Goal: Task Accomplishment & Management: Use online tool/utility

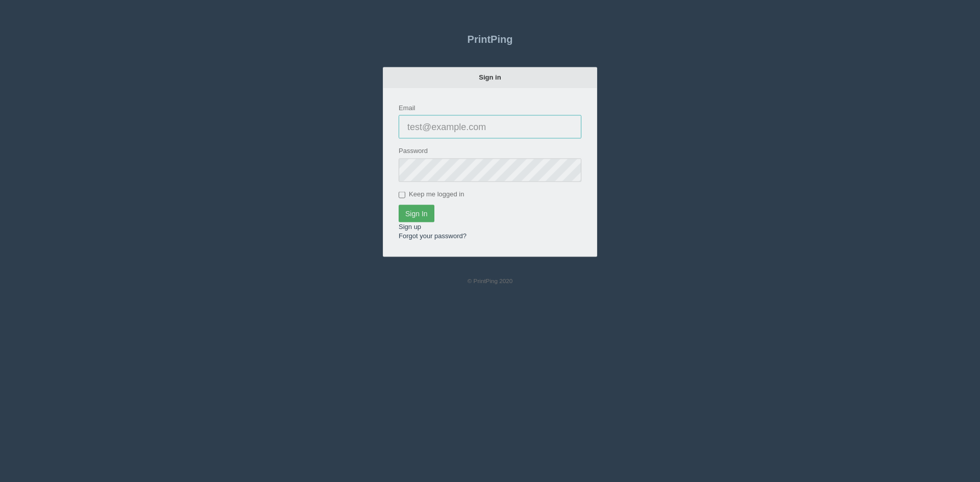
type input "[PERSON_NAME][EMAIL_ADDRESS][DOMAIN_NAME]"
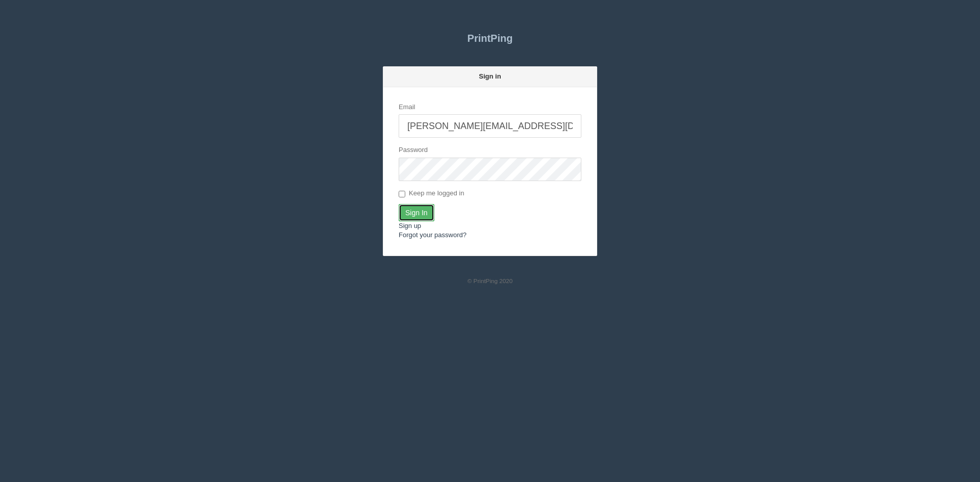
click at [418, 216] on input "Sign In" at bounding box center [417, 212] width 36 height 17
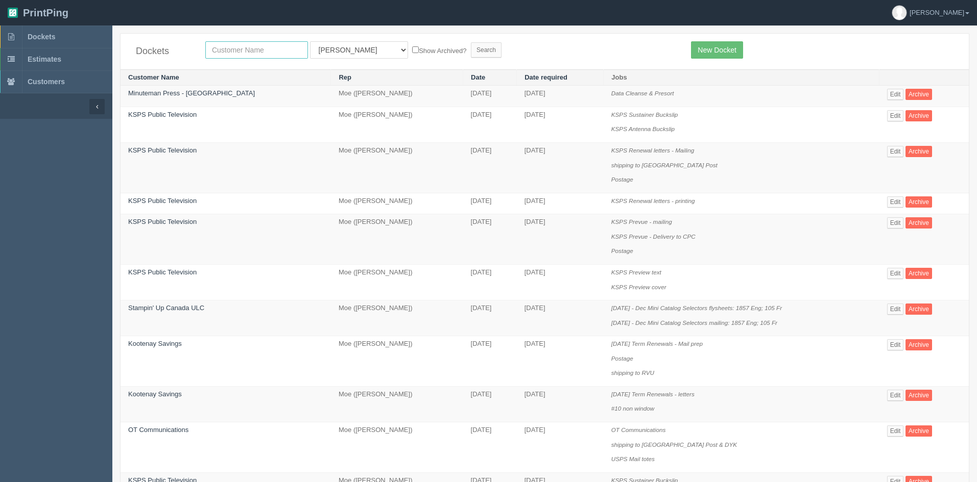
click at [246, 50] on input "text" at bounding box center [256, 49] width 103 height 17
type input "dance"
click at [324, 52] on select "All Users Ali Ali Test 1 Aly Amy Ankit Arif Brandon Dan France Greg Jim Mark Ma…" at bounding box center [359, 49] width 98 height 17
select select
click at [310, 41] on select "All Users Ali Ali Test 1 Aly Amy Ankit Arif Brandon Dan France Greg Jim Mark Ma…" at bounding box center [359, 49] width 98 height 17
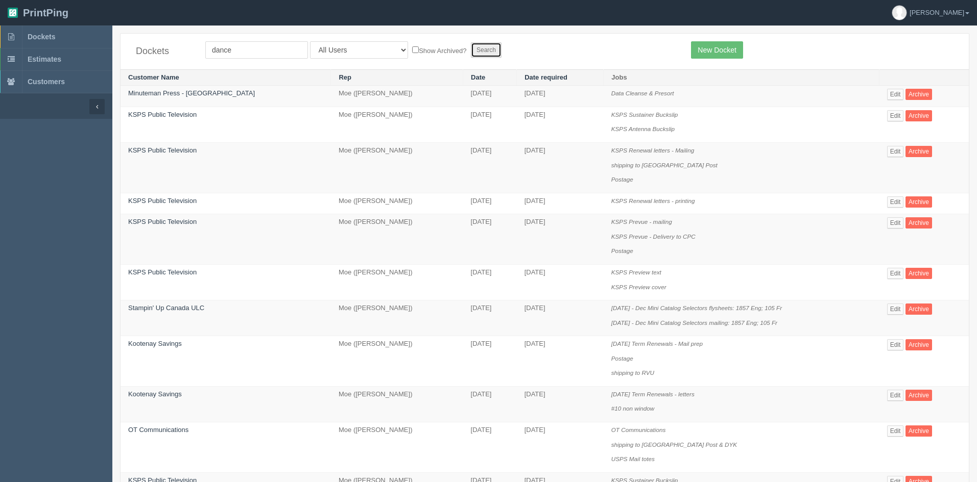
click at [471, 51] on input "Search" at bounding box center [486, 49] width 31 height 15
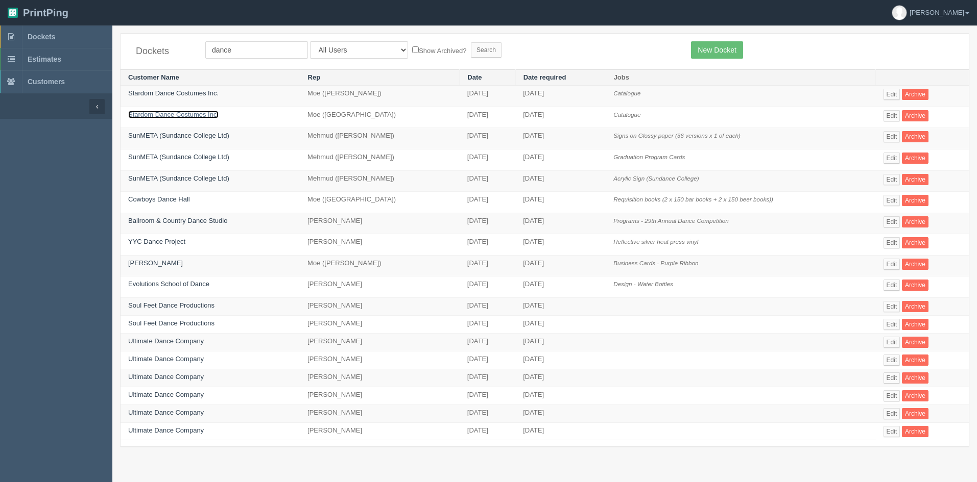
click at [179, 112] on link "Stardom Dance Costumes Inc." at bounding box center [173, 115] width 90 height 8
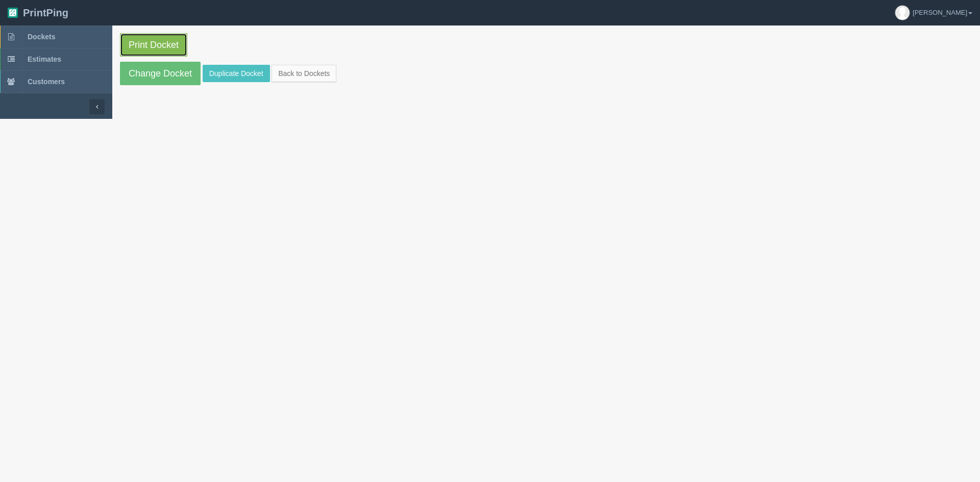
click at [157, 43] on link "Print Docket" at bounding box center [153, 44] width 67 height 23
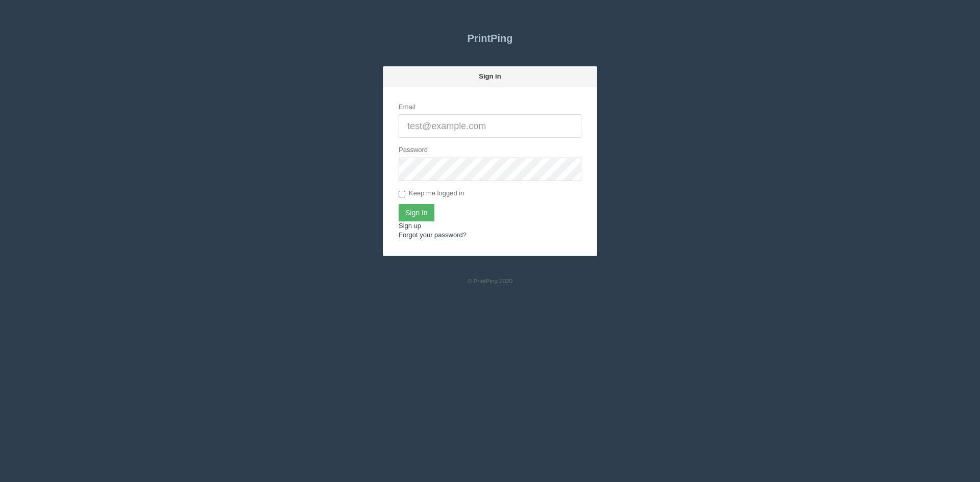
type input "[PERSON_NAME][EMAIL_ADDRESS][DOMAIN_NAME]"
click at [419, 211] on input "Sign In" at bounding box center [417, 212] width 36 height 17
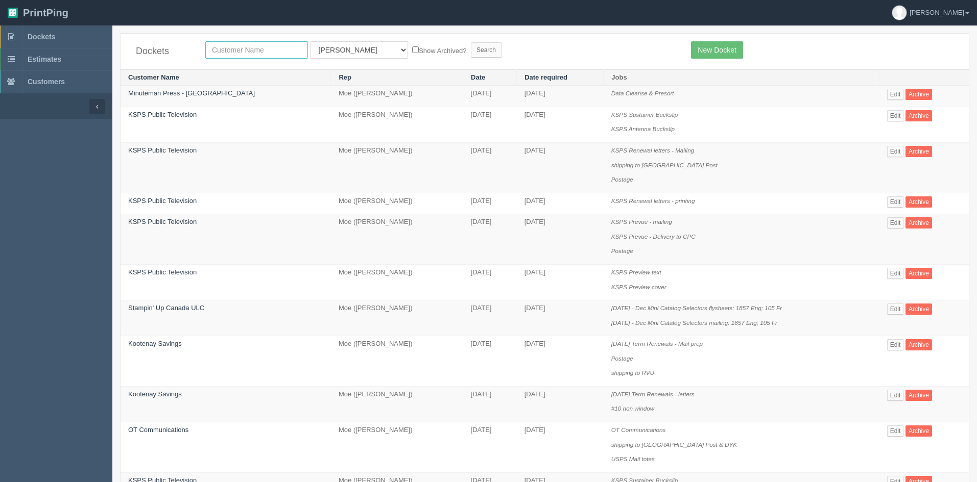
click at [269, 49] on input "text" at bounding box center [256, 49] width 103 height 17
type input "steel riv"
click at [323, 52] on select "All Users Ali Ali Test 1 Aly Amy Ankit Arif Brandon Dan France Greg Jim Mark Ma…" at bounding box center [359, 49] width 98 height 17
select select
click at [310, 41] on select "All Users Ali Ali Test 1 Aly Amy Ankit Arif Brandon Dan France Greg Jim Mark Ma…" at bounding box center [359, 49] width 98 height 17
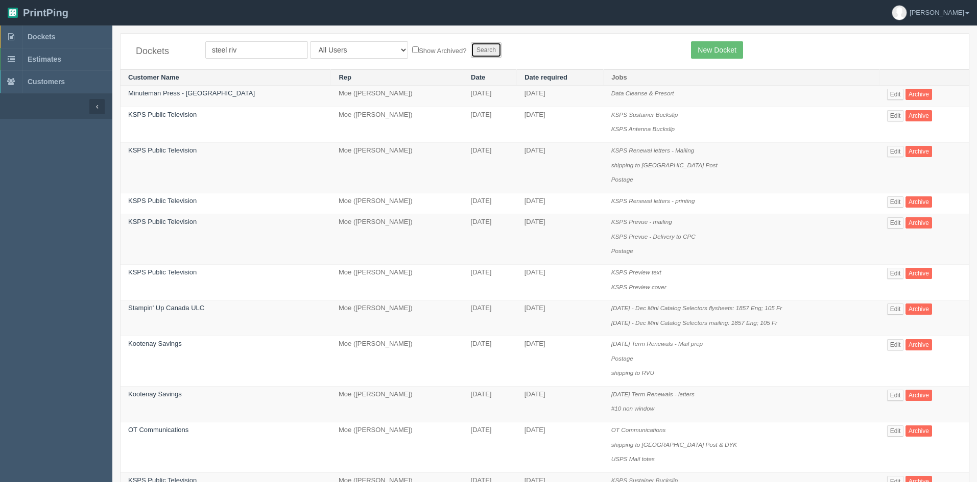
click at [471, 50] on input "Search" at bounding box center [486, 49] width 31 height 15
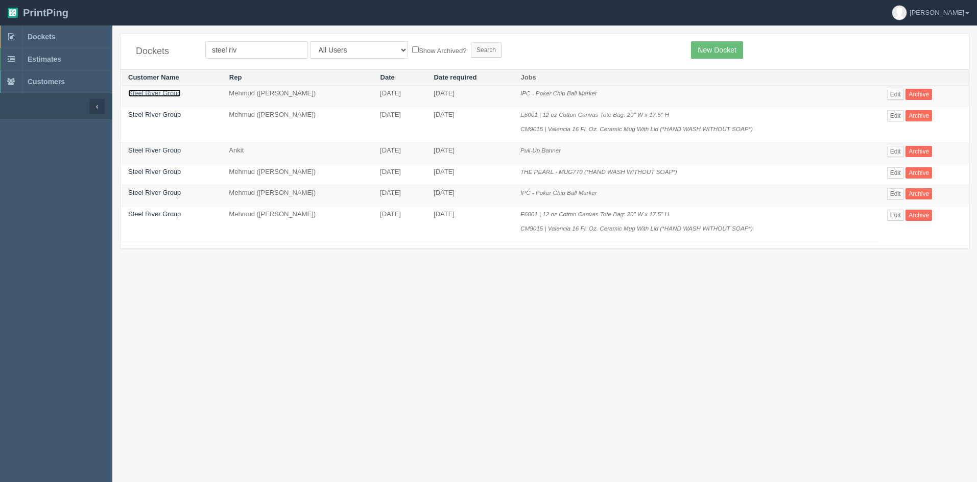
click at [164, 97] on link "Steel River Group" at bounding box center [154, 93] width 53 height 8
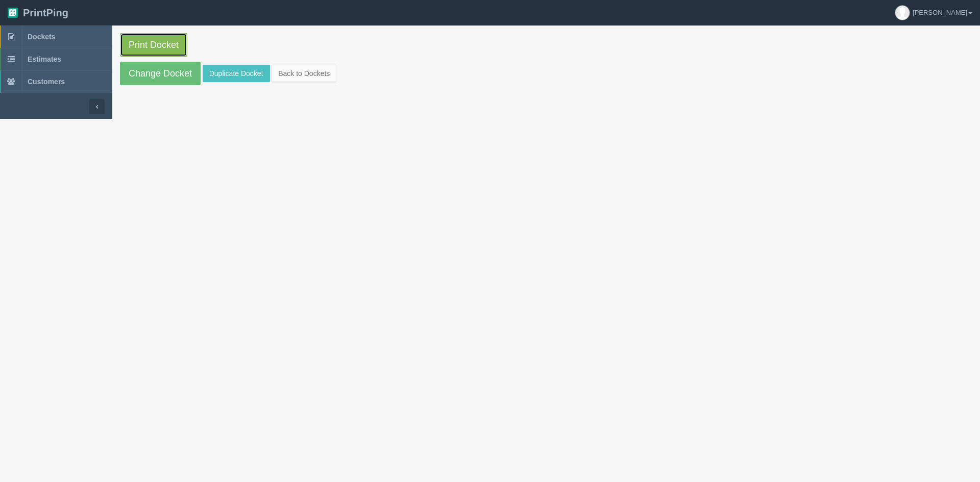
click at [148, 49] on link "Print Docket" at bounding box center [153, 44] width 67 height 23
